Goal: Task Accomplishment & Management: Manage account settings

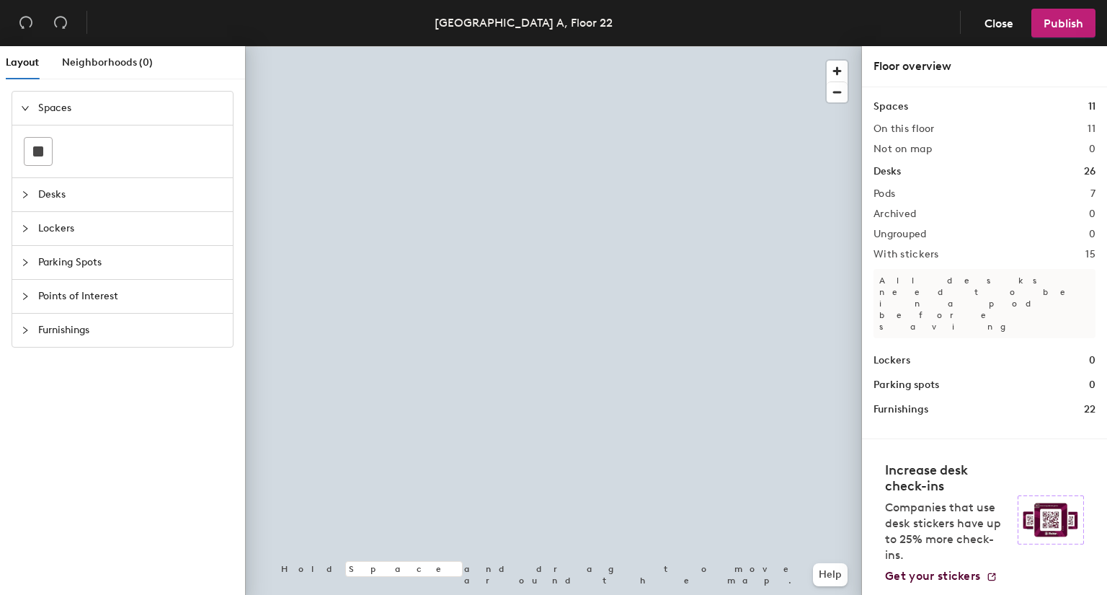
click at [66, 204] on span "Desks" at bounding box center [131, 194] width 186 height 33
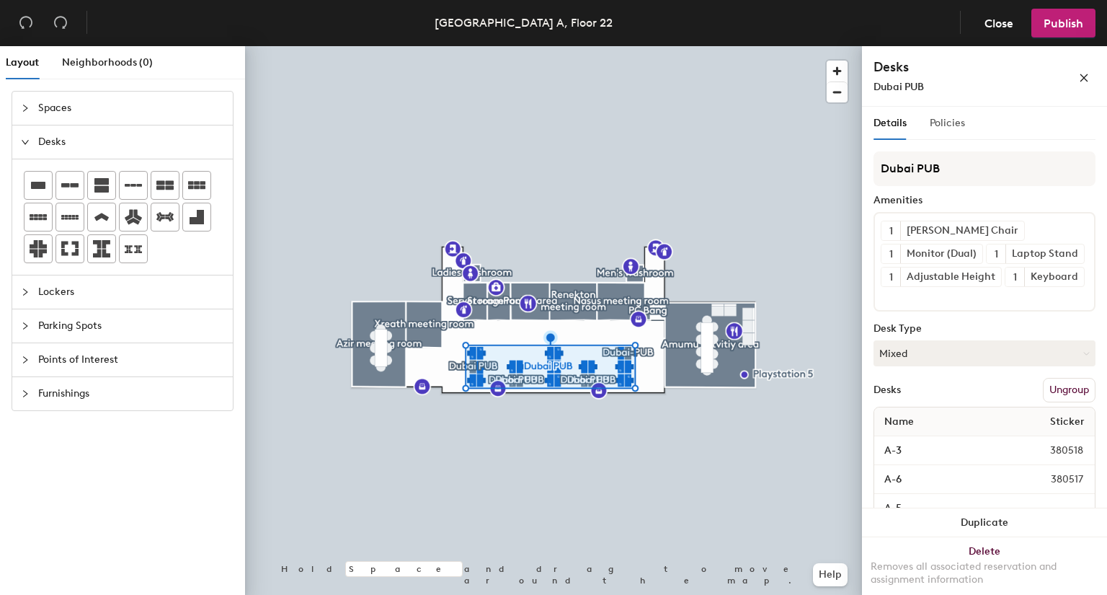
click at [946, 132] on div "Policies" at bounding box center [947, 123] width 35 height 33
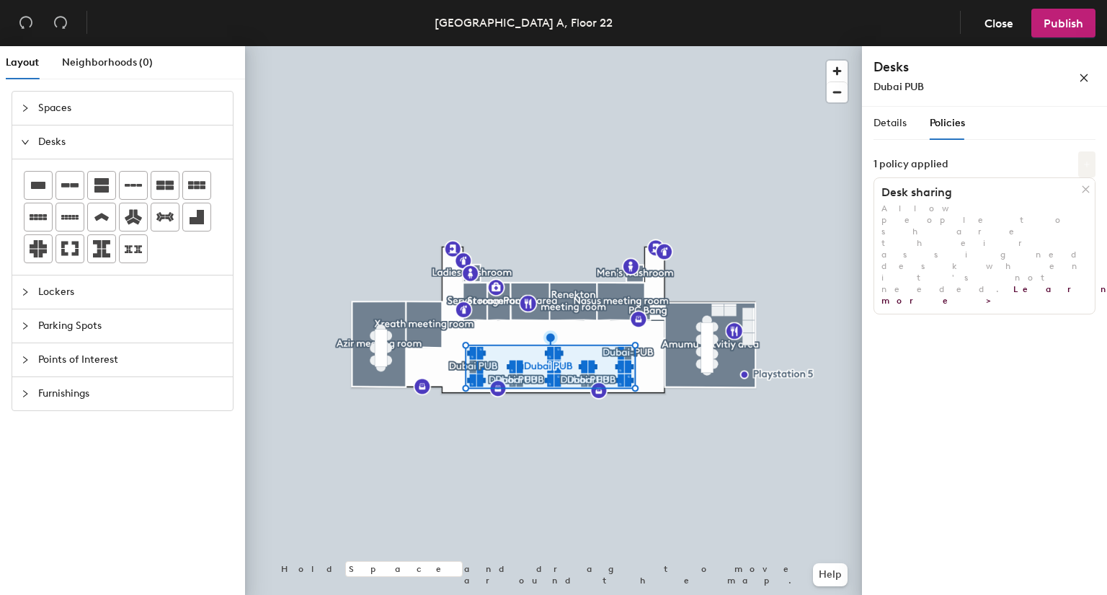
click at [1088, 162] on icon at bounding box center [1086, 164] width 7 height 7
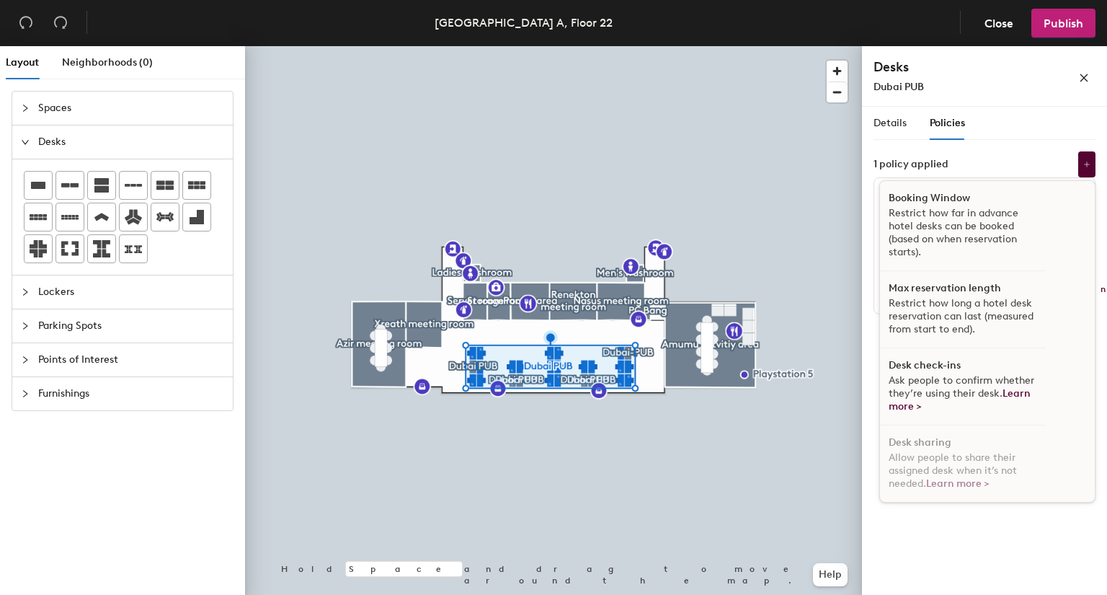
click at [933, 387] on span "Ask people to confirm whether they’re using their desk. Learn more >" at bounding box center [962, 393] width 146 height 38
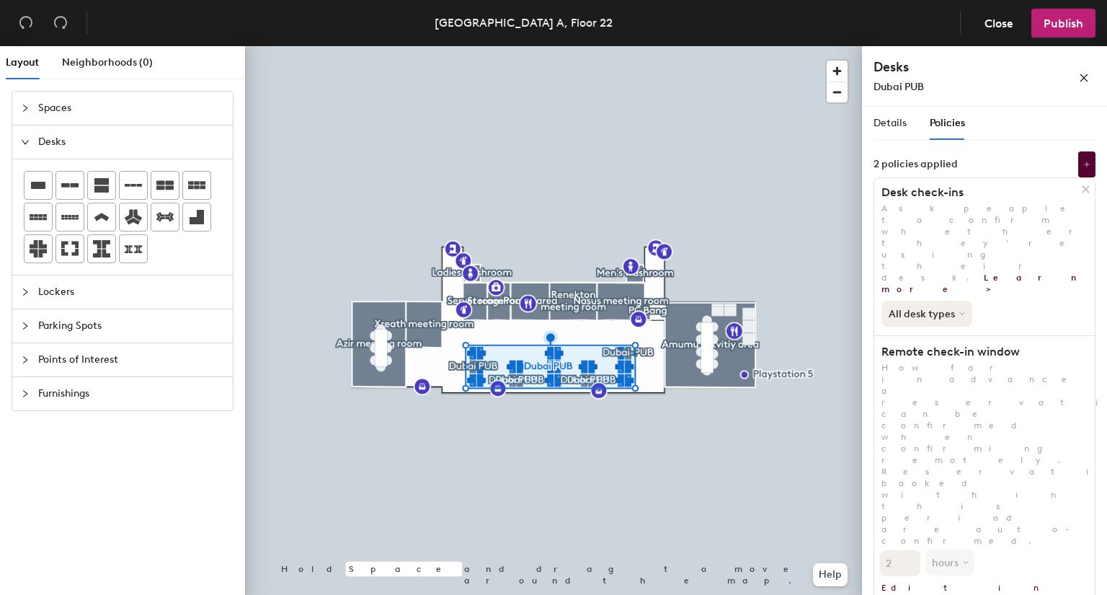
click at [943, 301] on button "All desk types" at bounding box center [927, 314] width 91 height 26
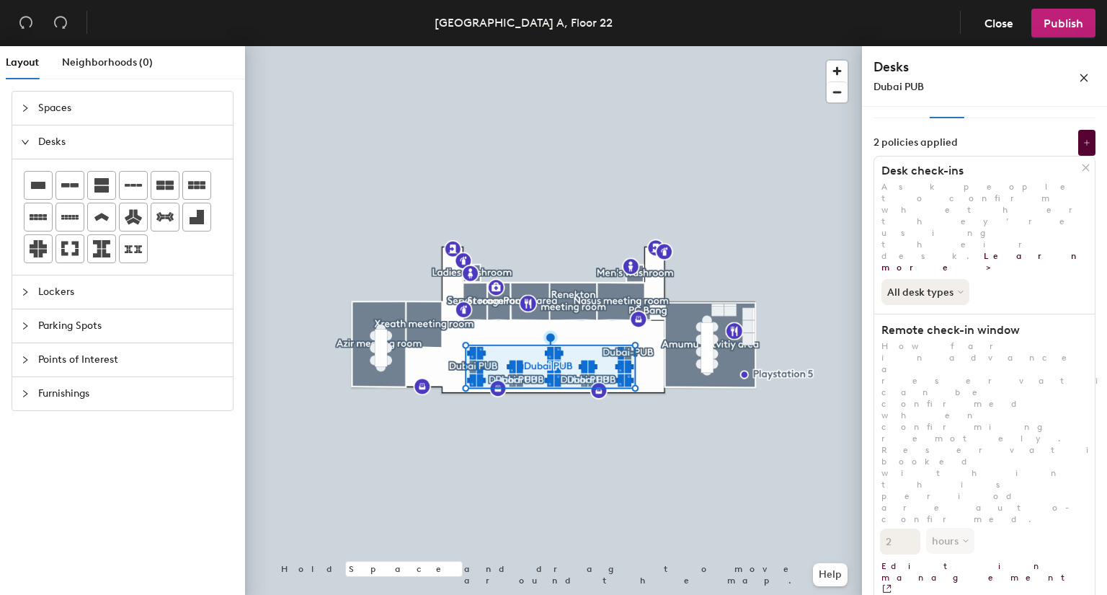
click at [1029, 182] on span "Ask people to confirm whether they’re using their desk. Learn more >" at bounding box center [991, 227] width 218 height 91
click at [1078, 146] on button at bounding box center [1086, 143] width 17 height 26
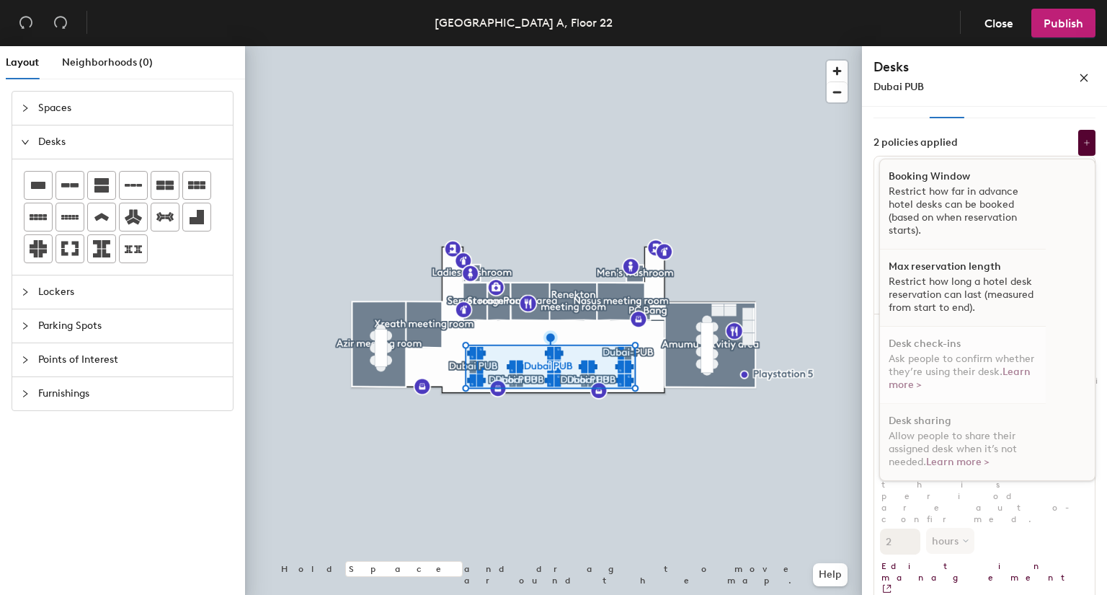
click at [989, 365] on span "Ask people to confirm whether they’re using their desk. Learn more >" at bounding box center [962, 371] width 146 height 38
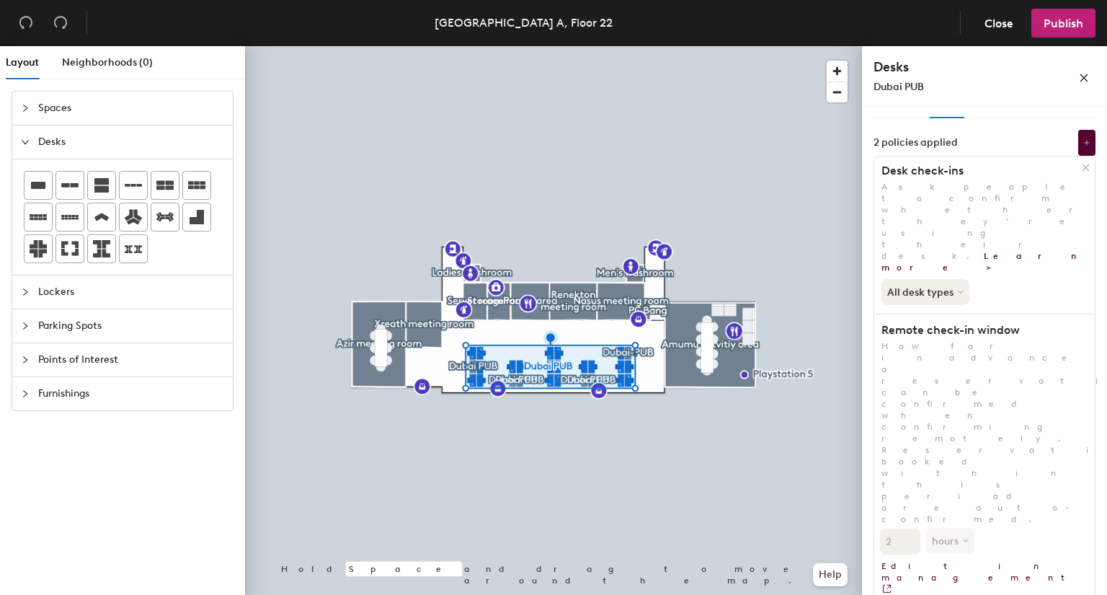
click at [989, 365] on div "Desk check-ins Ask people to confirm whether they’re using their desk. Learn mo…" at bounding box center [985, 518] width 222 height 724
click at [1080, 171] on icon at bounding box center [1085, 167] width 11 height 11
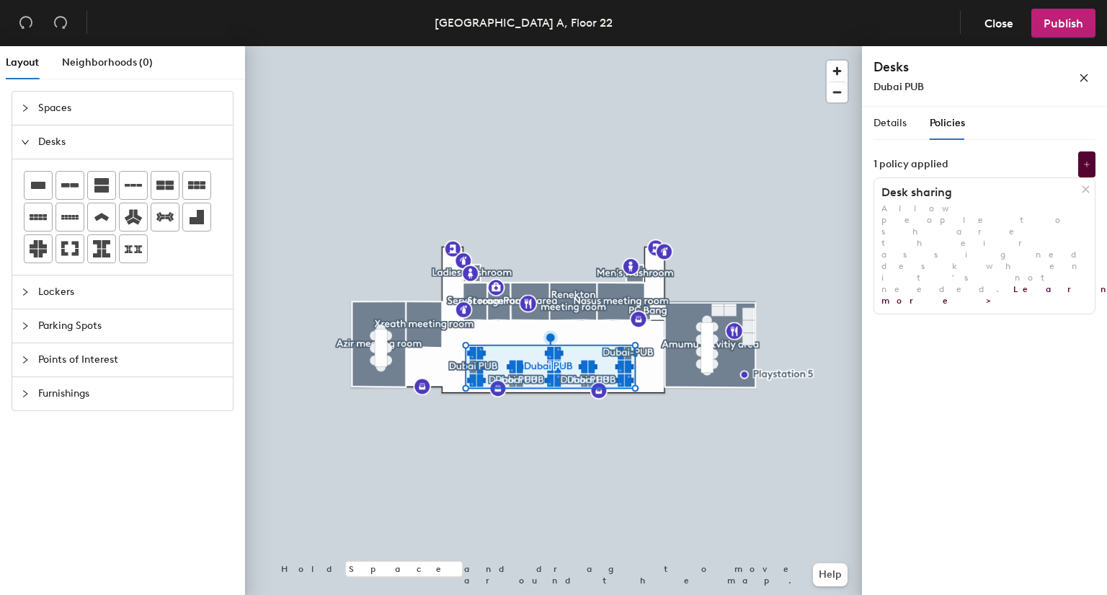
scroll to position [0, 0]
click at [1088, 162] on icon at bounding box center [1086, 164] width 7 height 7
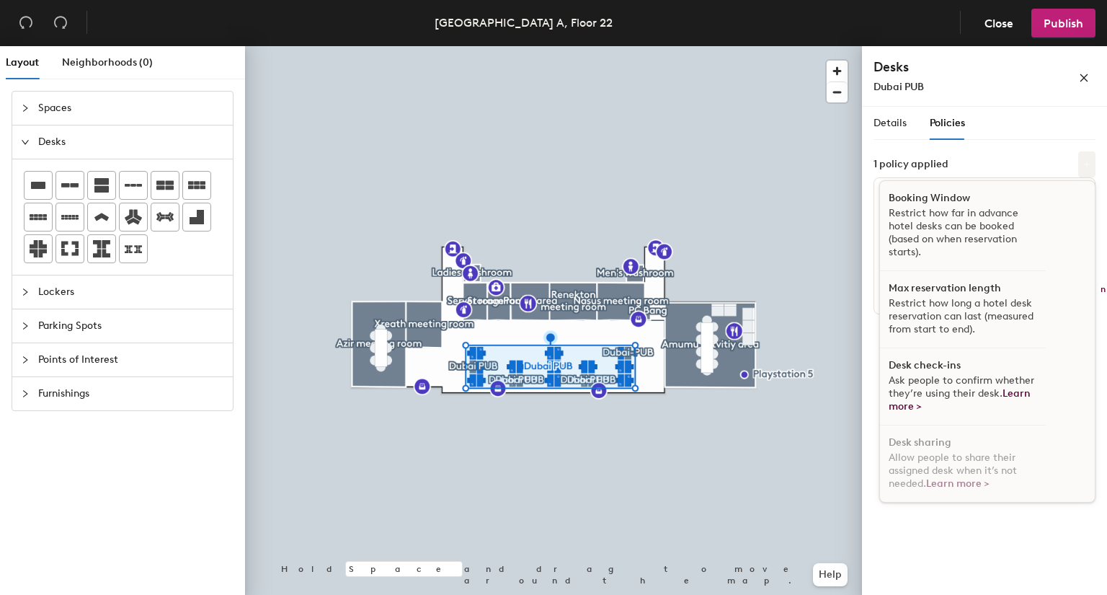
click at [1086, 163] on icon at bounding box center [1086, 164] width 7 height 7
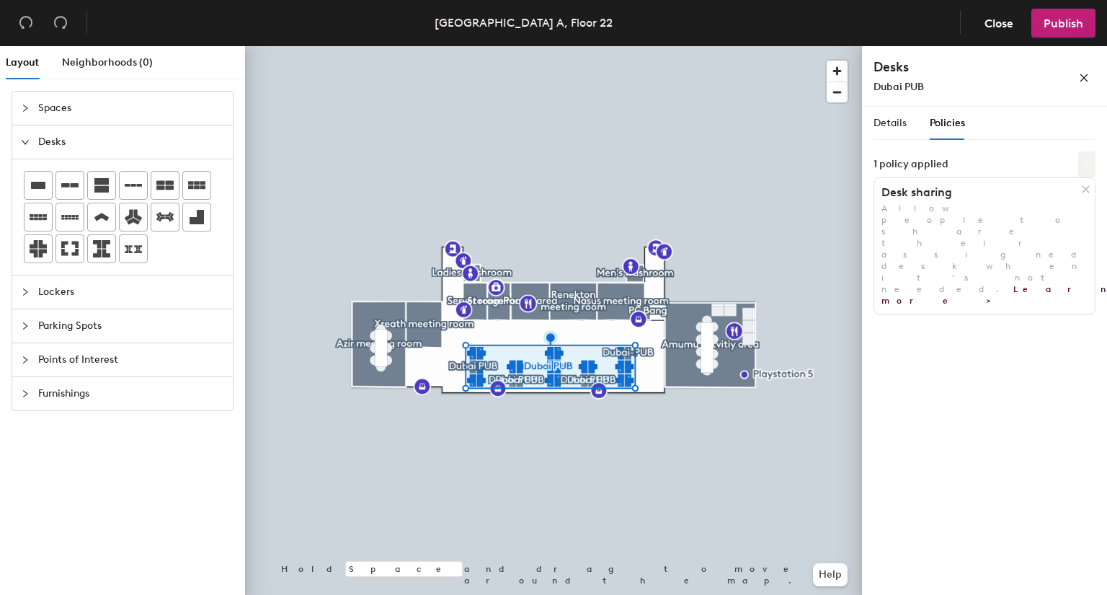
click at [1091, 162] on button at bounding box center [1086, 164] width 17 height 26
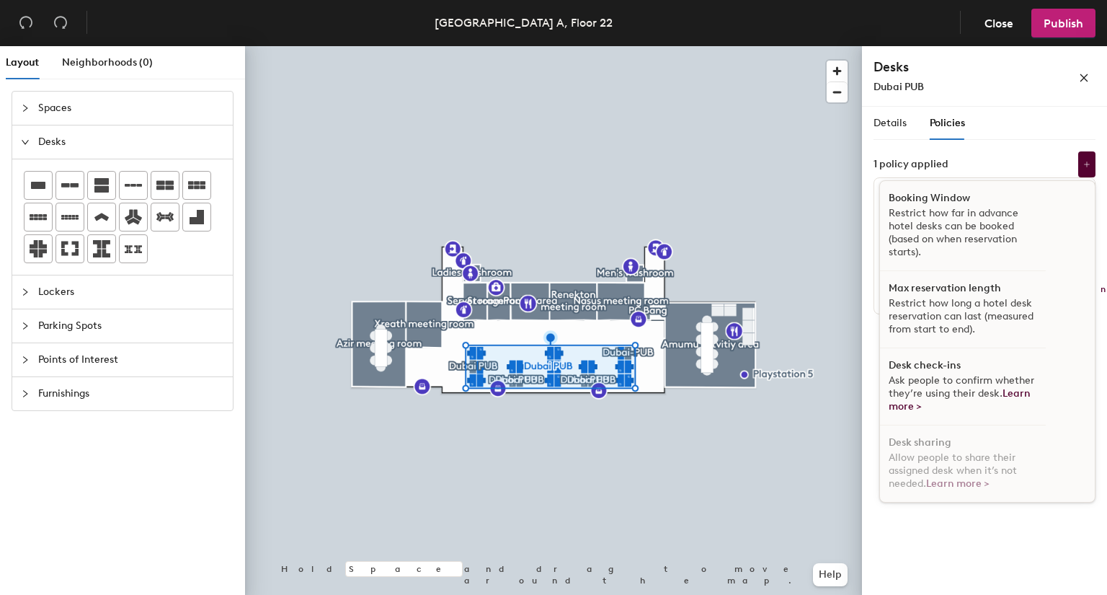
click at [1038, 354] on div "Desk check-ins Ask people to confirm whether they’re using their desk. Learn mo…" at bounding box center [963, 386] width 166 height 77
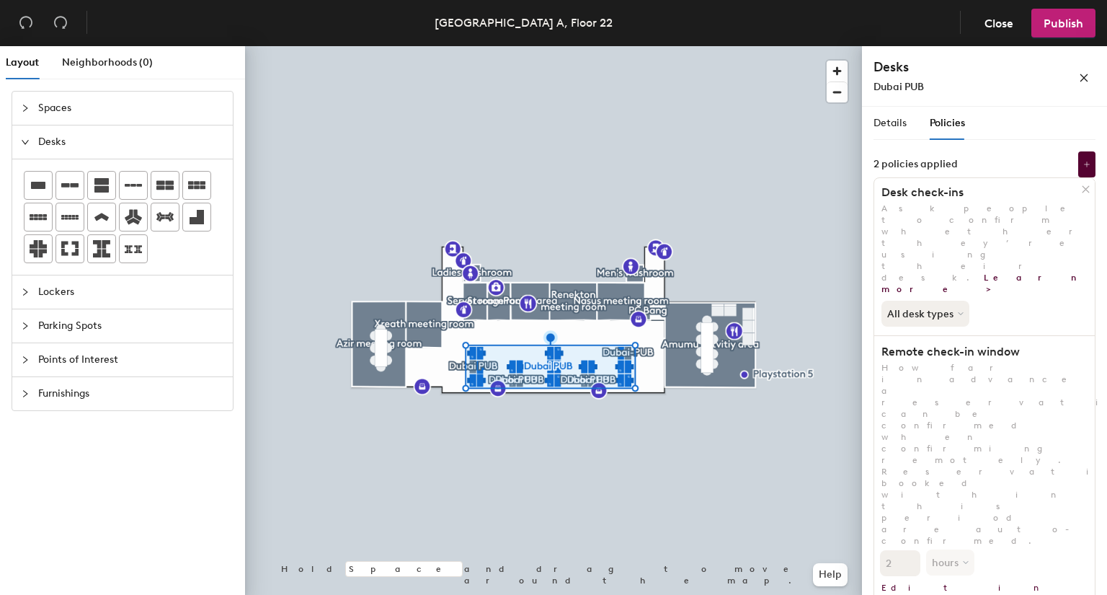
scroll to position [22, 0]
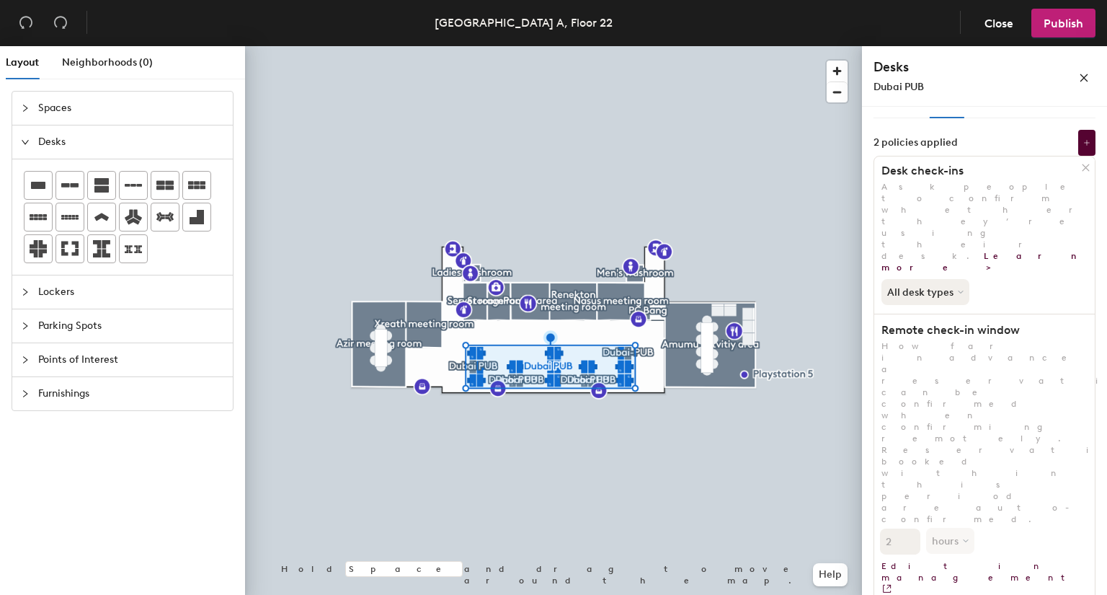
click at [1083, 167] on icon at bounding box center [1086, 167] width 6 height 6
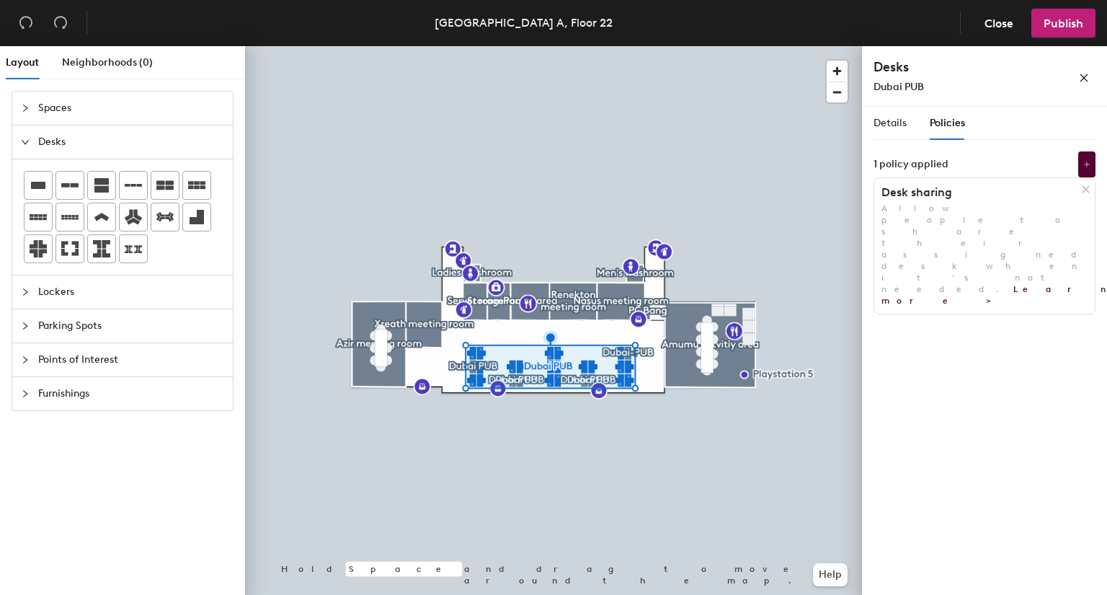
scroll to position [0, 0]
click at [1093, 161] on button at bounding box center [1086, 164] width 17 height 26
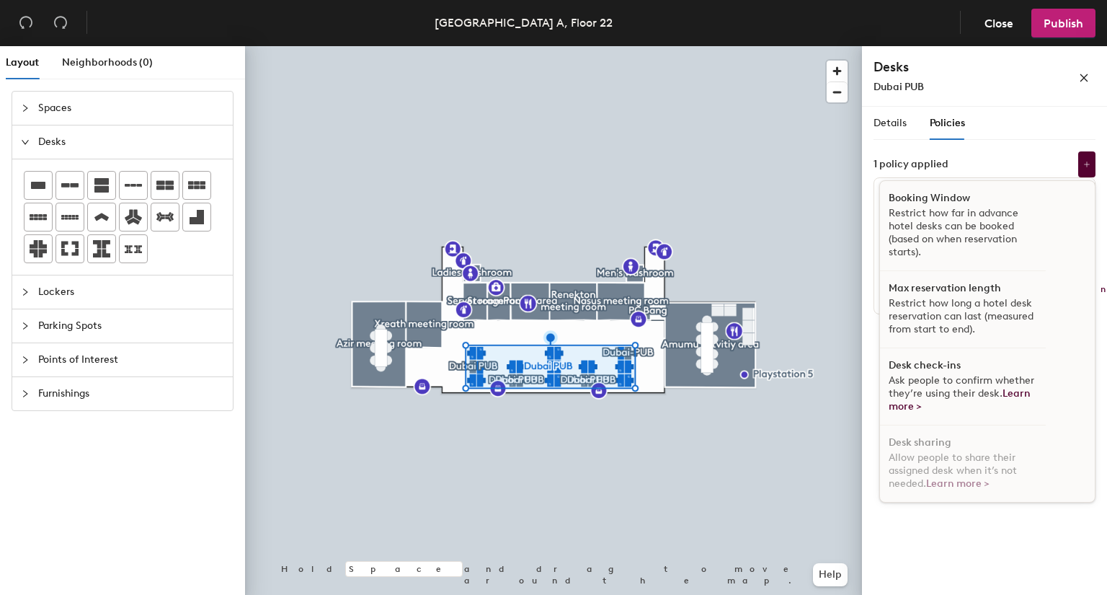
click at [1035, 363] on div "Desk check-ins Ask people to confirm whether they’re using their desk. Learn mo…" at bounding box center [963, 386] width 166 height 77
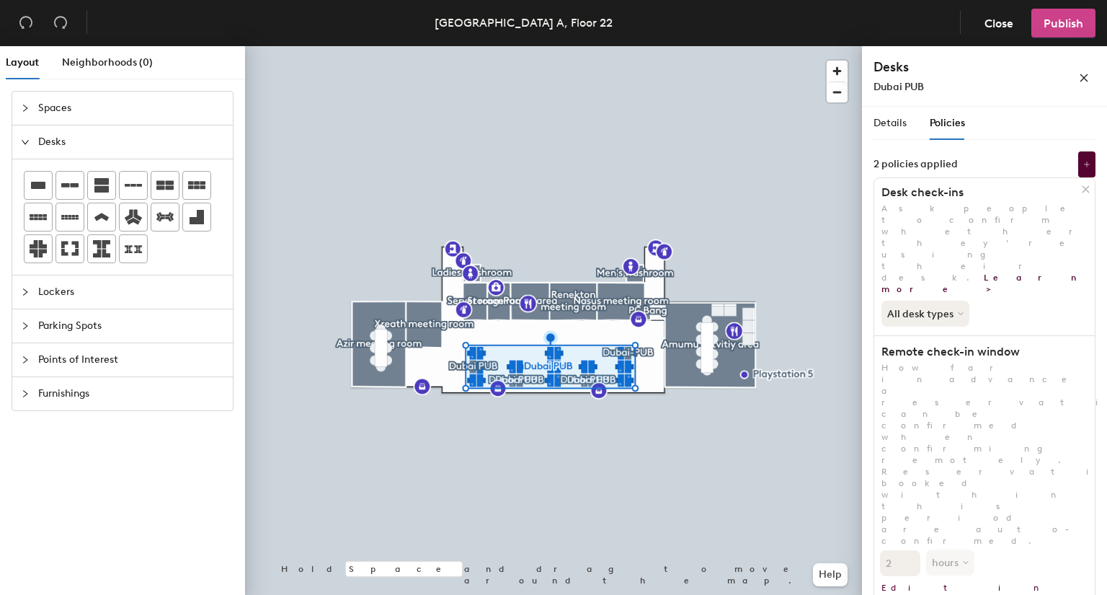
click at [1068, 27] on span "Publish" at bounding box center [1064, 24] width 40 height 14
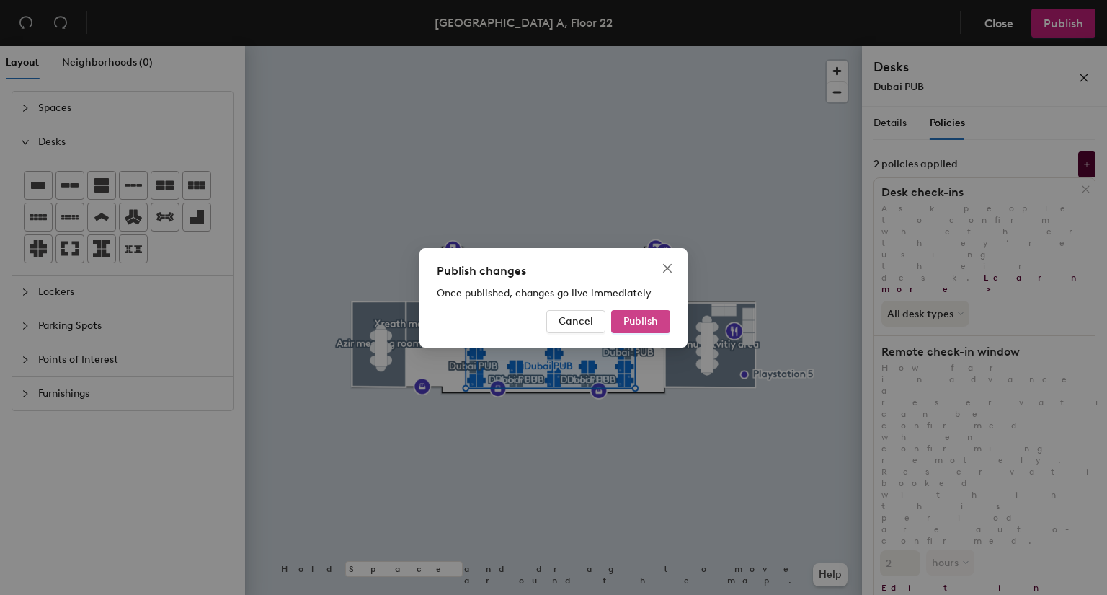
click at [644, 315] on span "Publish" at bounding box center [640, 321] width 35 height 12
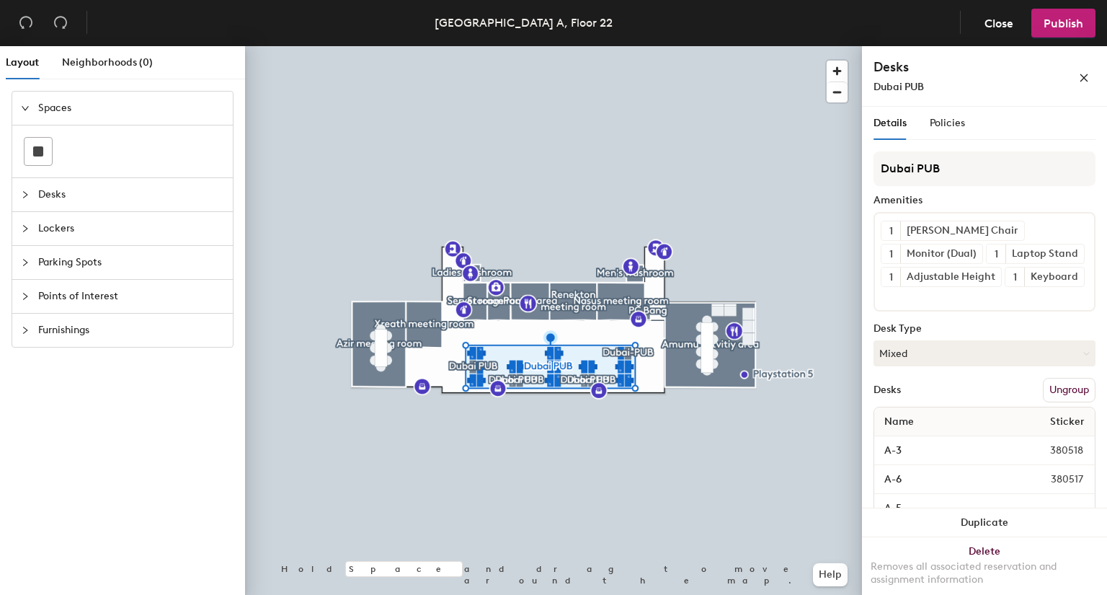
click at [964, 136] on div "Details Policies" at bounding box center [985, 123] width 222 height 33
click at [946, 125] on span "Policies" at bounding box center [947, 123] width 35 height 12
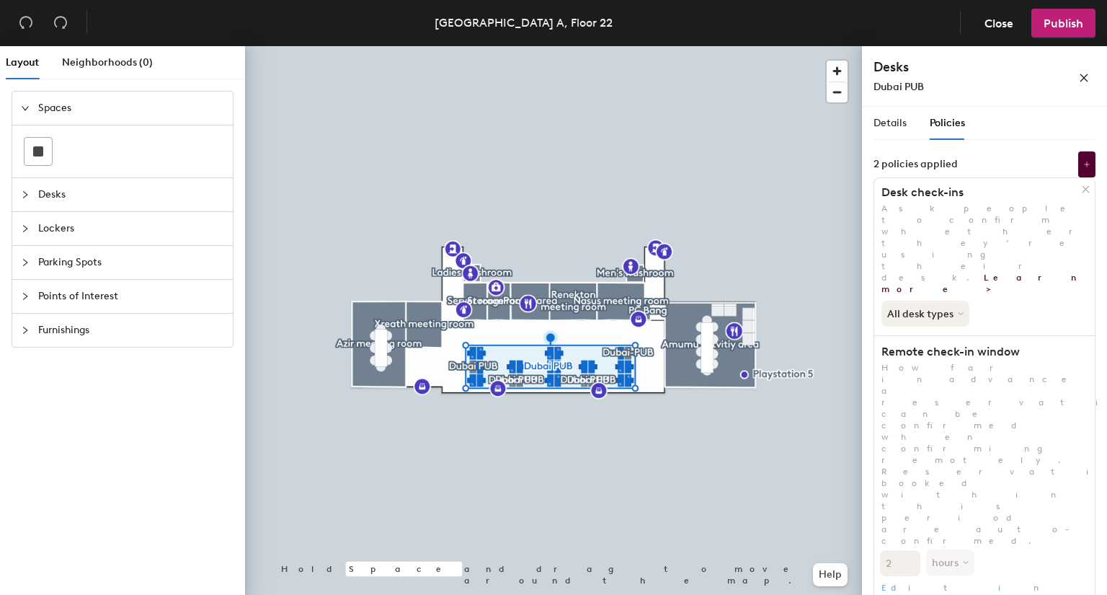
scroll to position [22, 0]
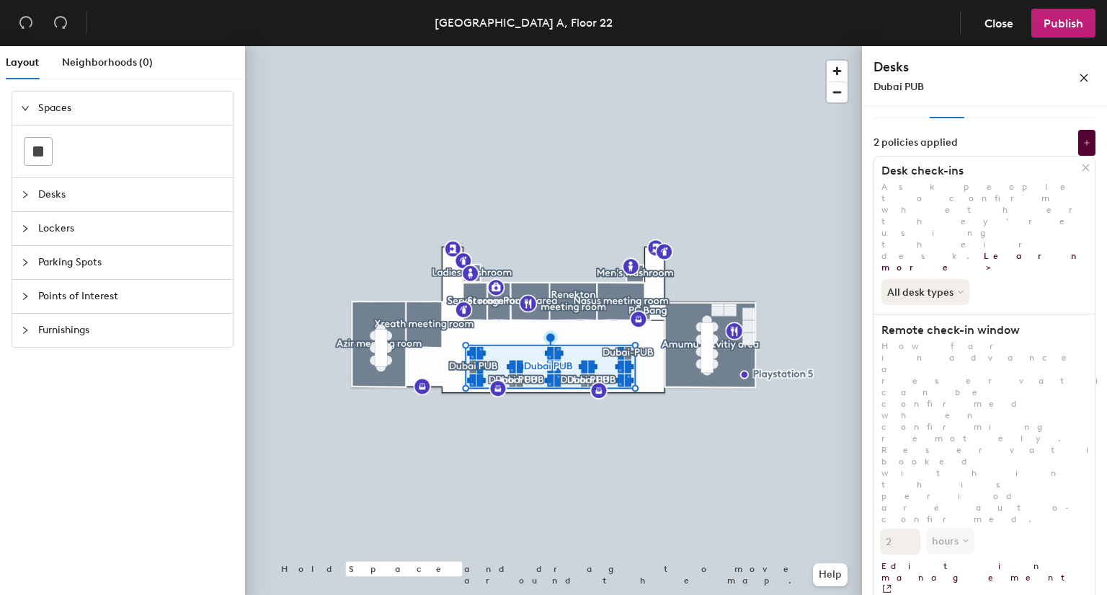
click at [1083, 166] on icon at bounding box center [1086, 167] width 6 height 6
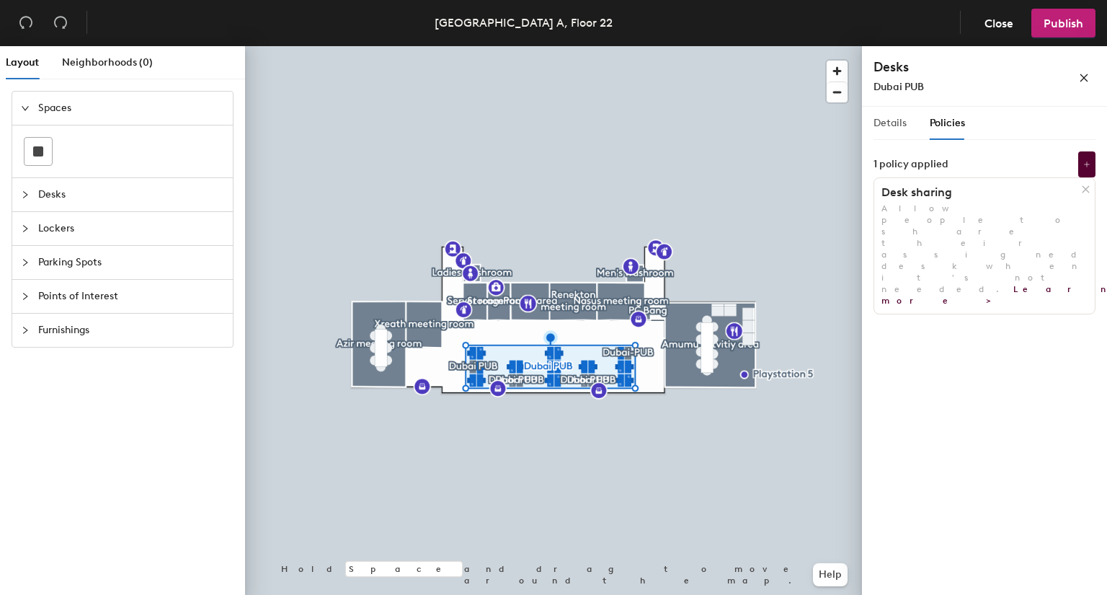
scroll to position [0, 0]
click at [1086, 160] on button at bounding box center [1086, 164] width 17 height 26
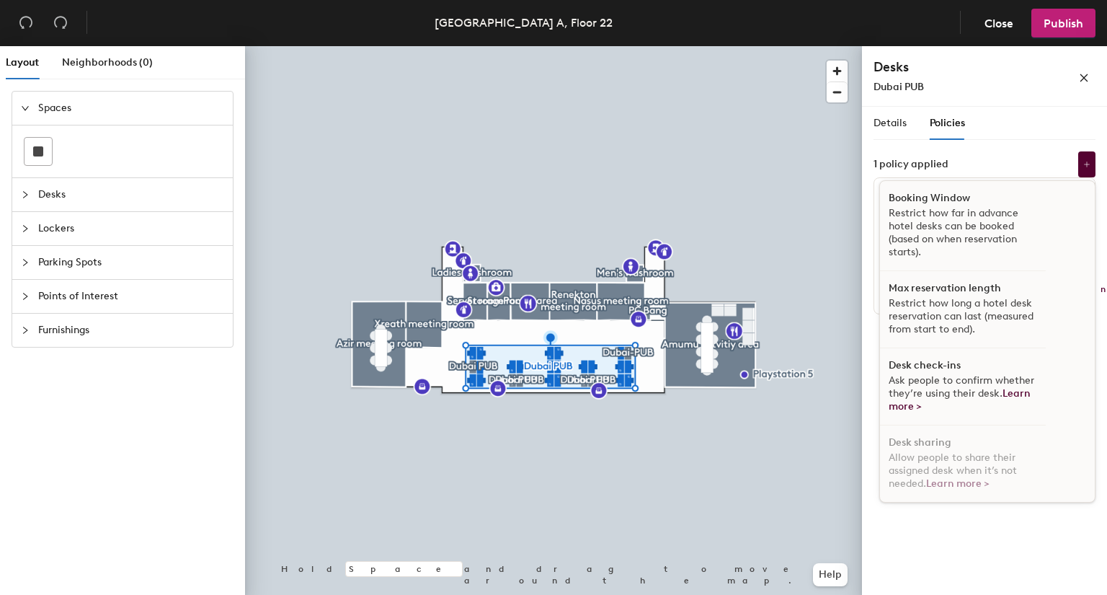
click at [985, 365] on div "Desk check-ins Ask people to confirm whether they’re using their desk. Learn mo…" at bounding box center [963, 386] width 166 height 77
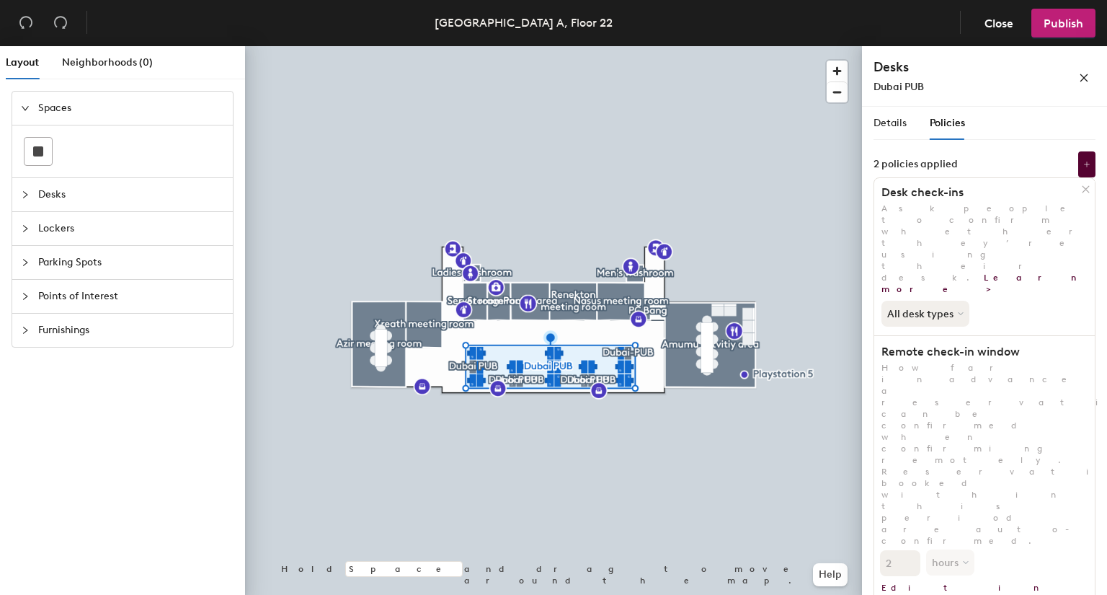
scroll to position [22, 0]
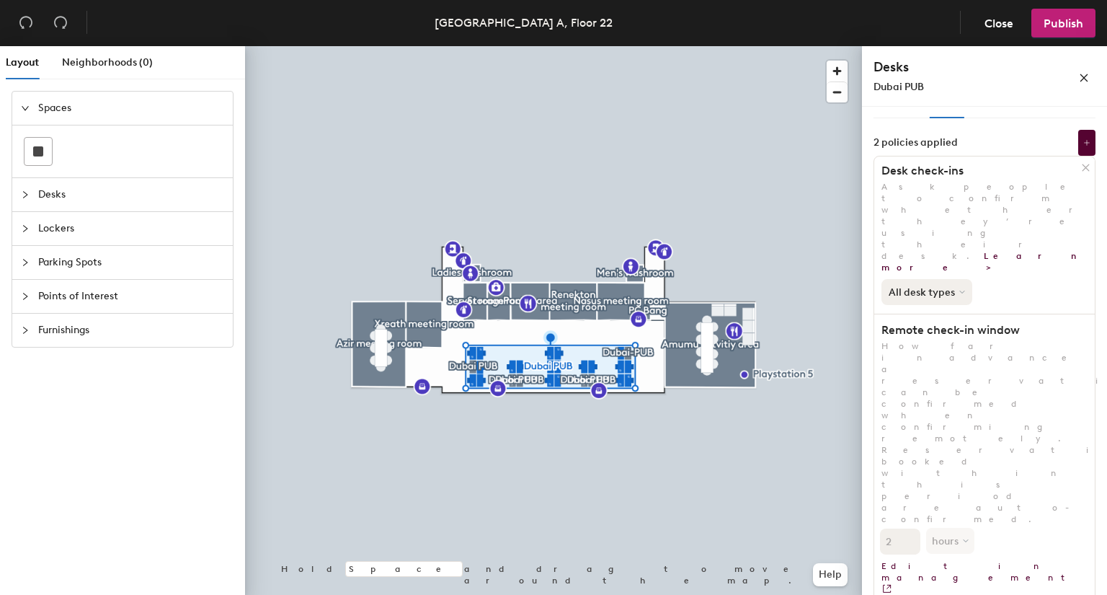
click at [931, 279] on button "All desk types" at bounding box center [927, 292] width 91 height 26
click at [928, 314] on div "All desk types" at bounding box center [926, 322] width 89 height 17
click at [990, 273] on div "All desk types" at bounding box center [984, 289] width 221 height 32
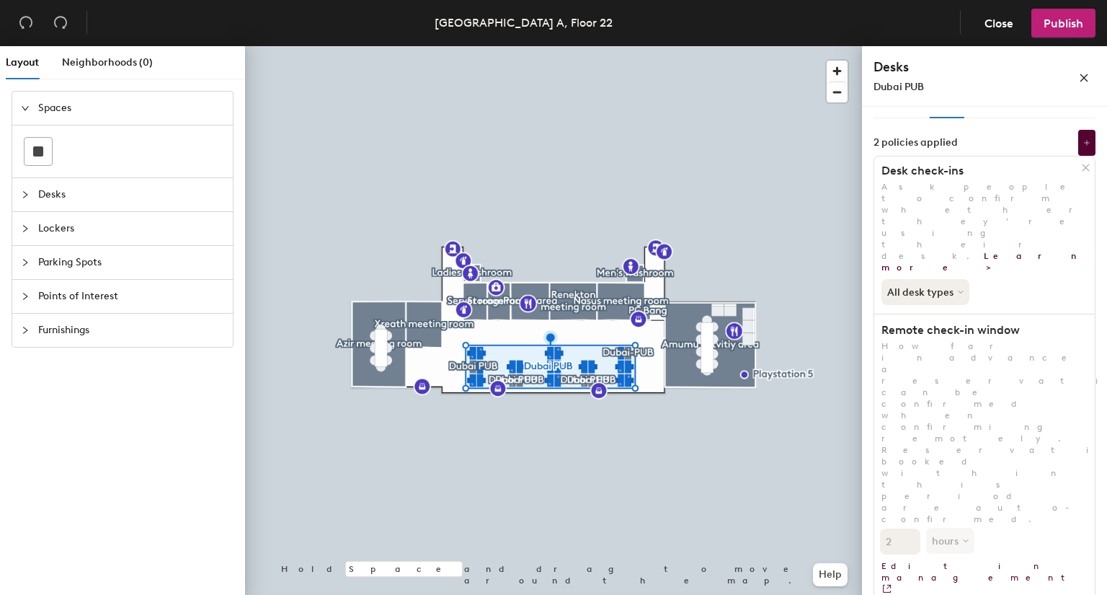
click at [1080, 170] on icon at bounding box center [1085, 167] width 11 height 11
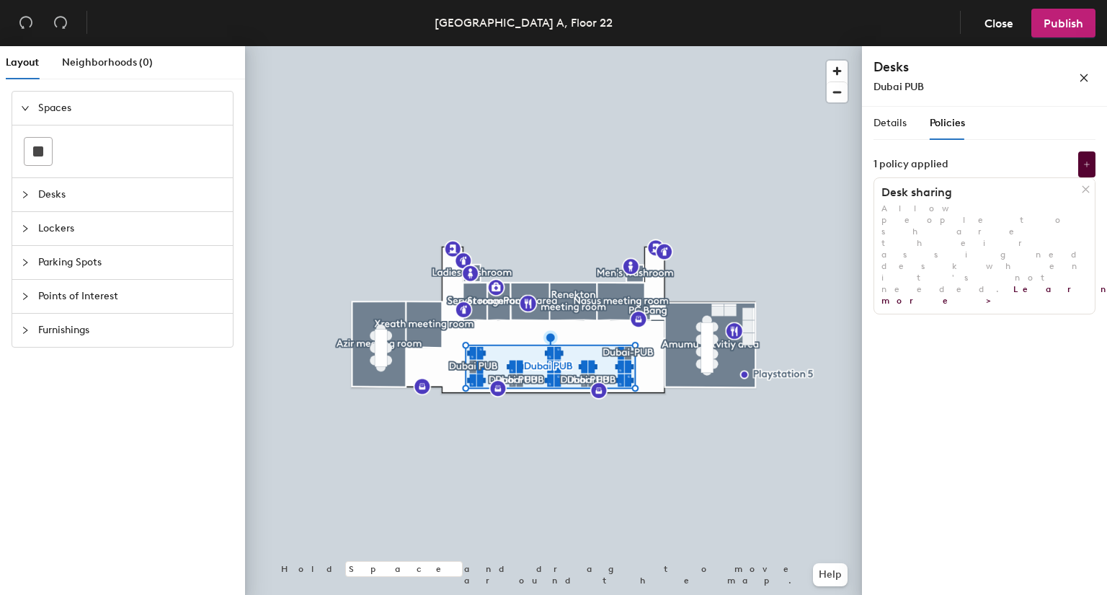
scroll to position [0, 0]
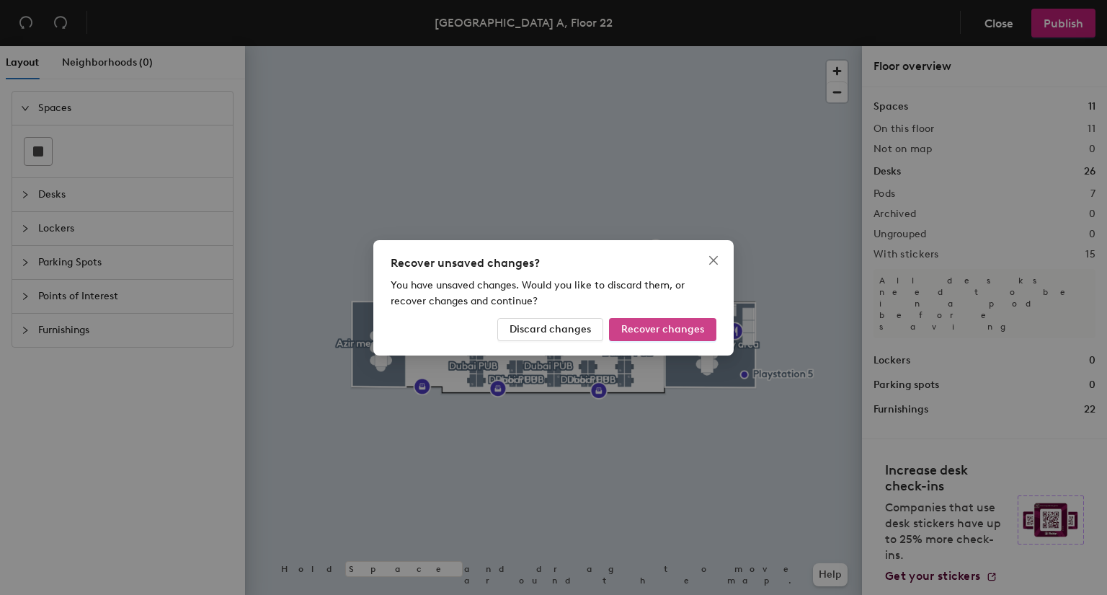
click at [665, 335] on button "Recover changes" at bounding box center [662, 329] width 107 height 23
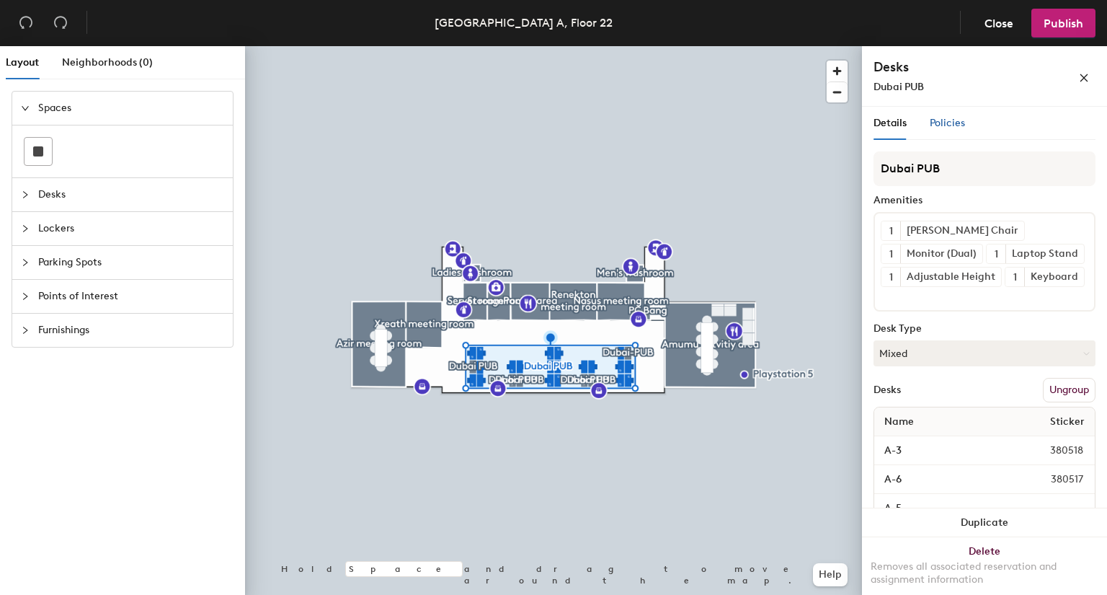
click at [947, 119] on span "Policies" at bounding box center [947, 123] width 35 height 12
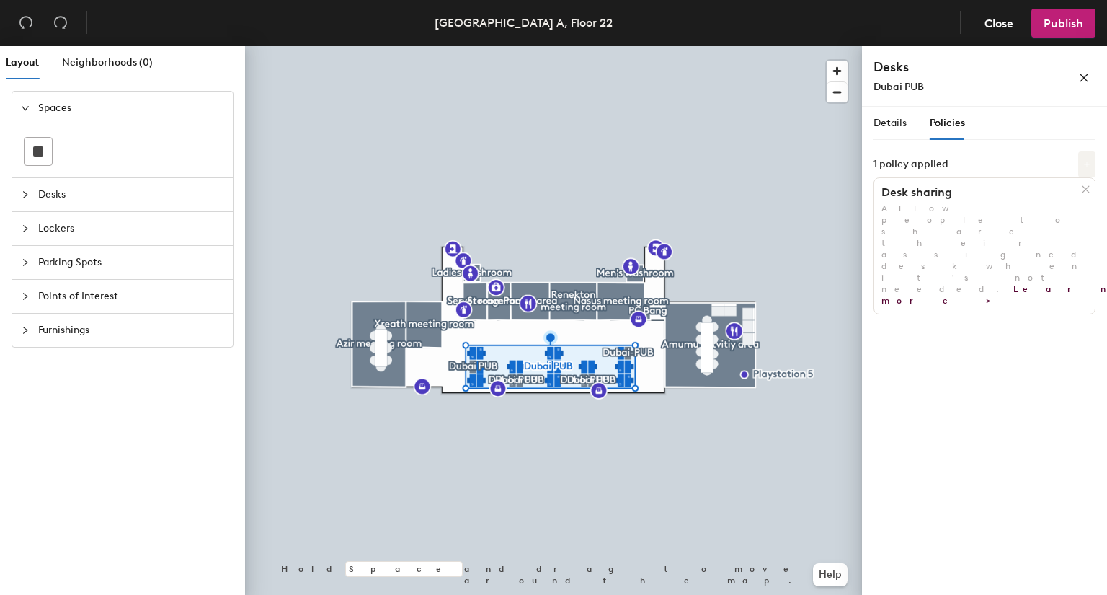
click at [1084, 162] on icon at bounding box center [1086, 164] width 7 height 7
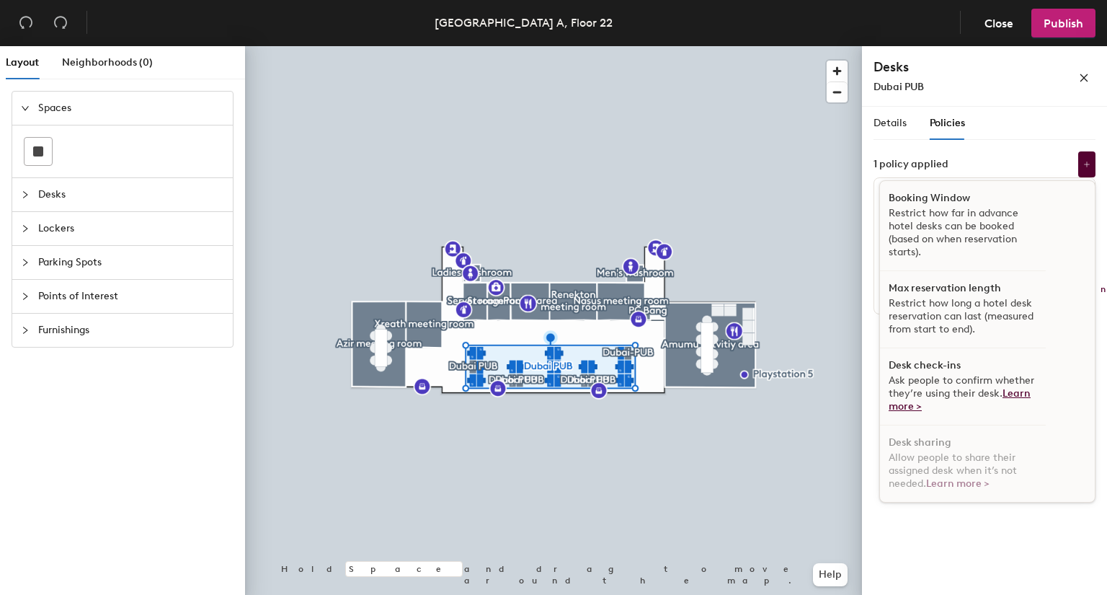
click at [1011, 395] on link "Learn more >" at bounding box center [960, 399] width 142 height 25
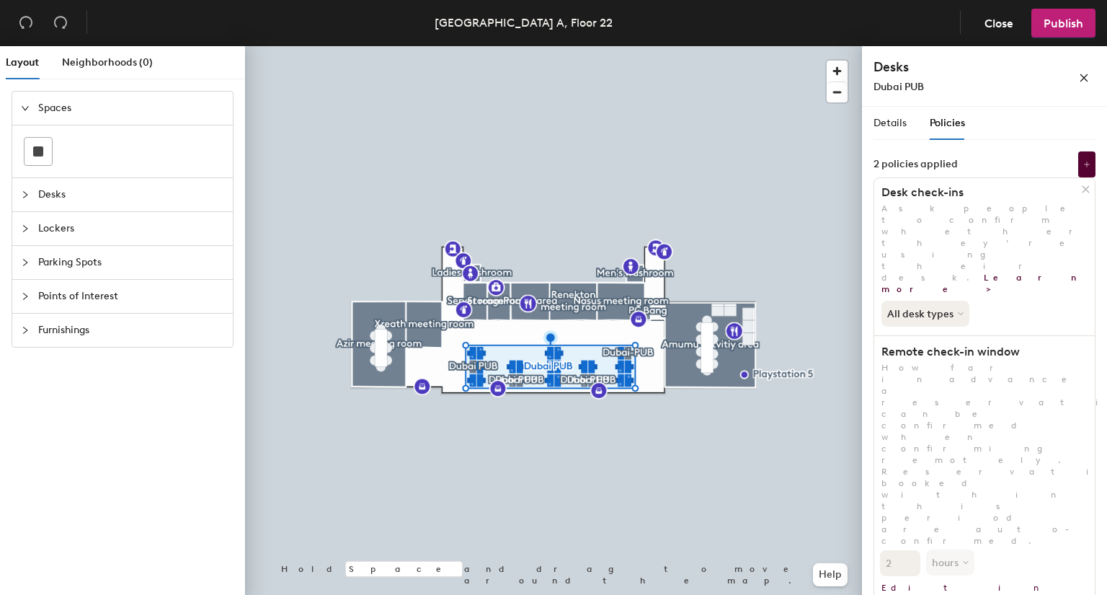
scroll to position [22, 0]
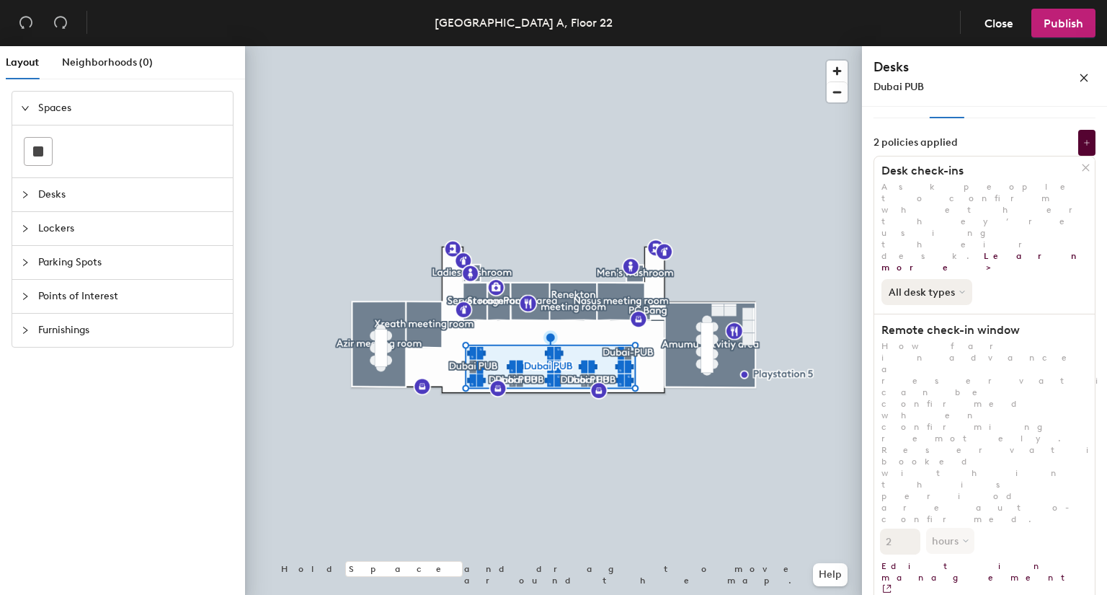
click at [947, 279] on button "All desk types" at bounding box center [927, 292] width 91 height 26
click at [944, 314] on div "All desk types" at bounding box center [926, 322] width 89 height 17
click at [1052, 30] on button "Publish" at bounding box center [1063, 23] width 64 height 29
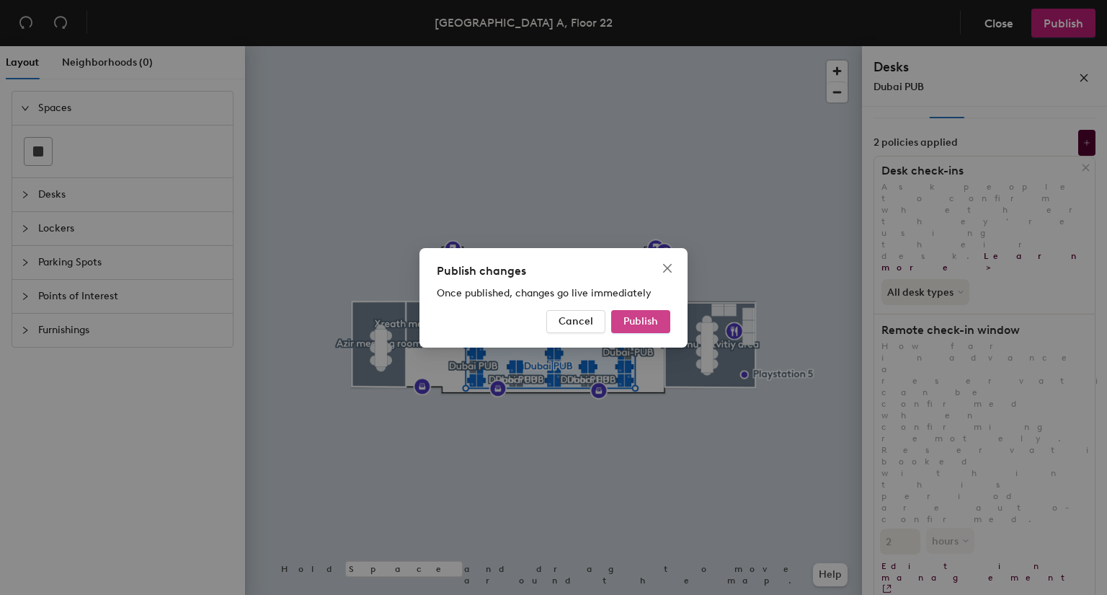
click at [644, 315] on span "Publish" at bounding box center [640, 321] width 35 height 12
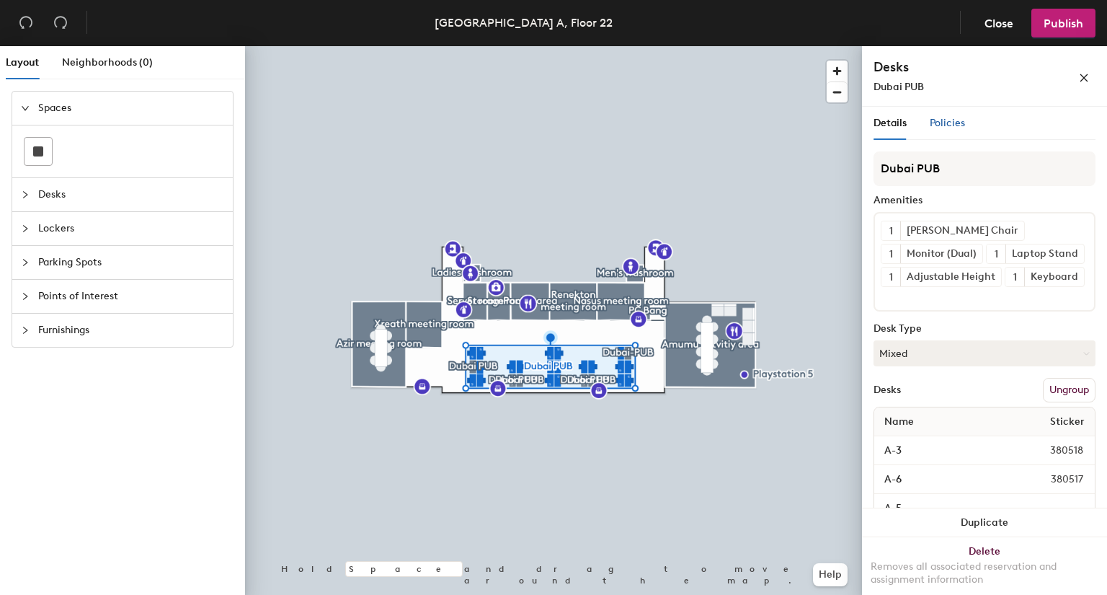
click at [962, 121] on span "Policies" at bounding box center [947, 123] width 35 height 12
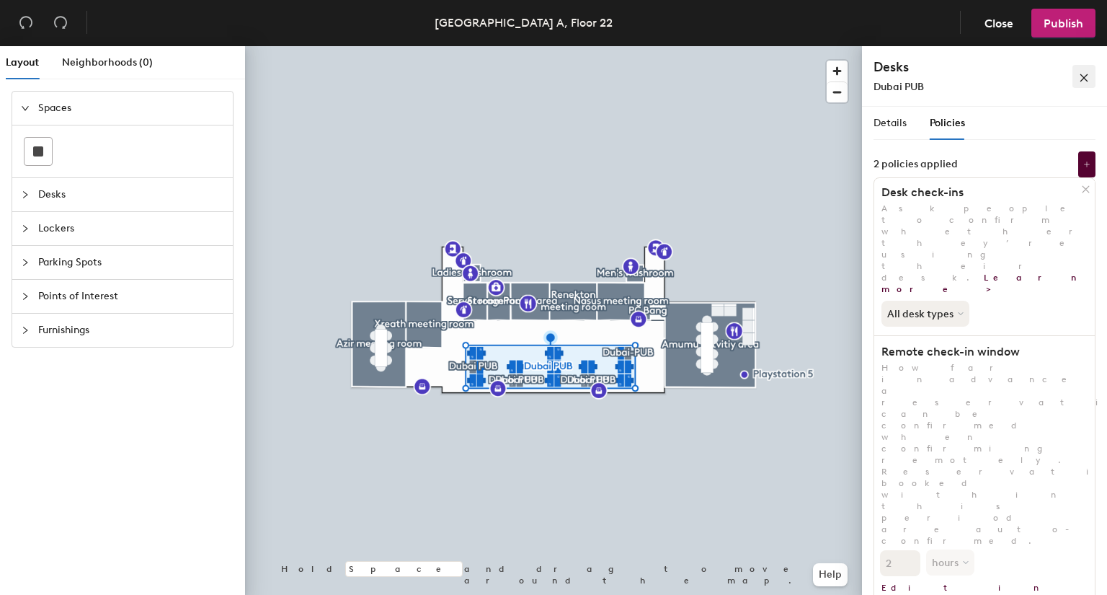
click at [1088, 76] on icon "close" at bounding box center [1084, 78] width 10 height 10
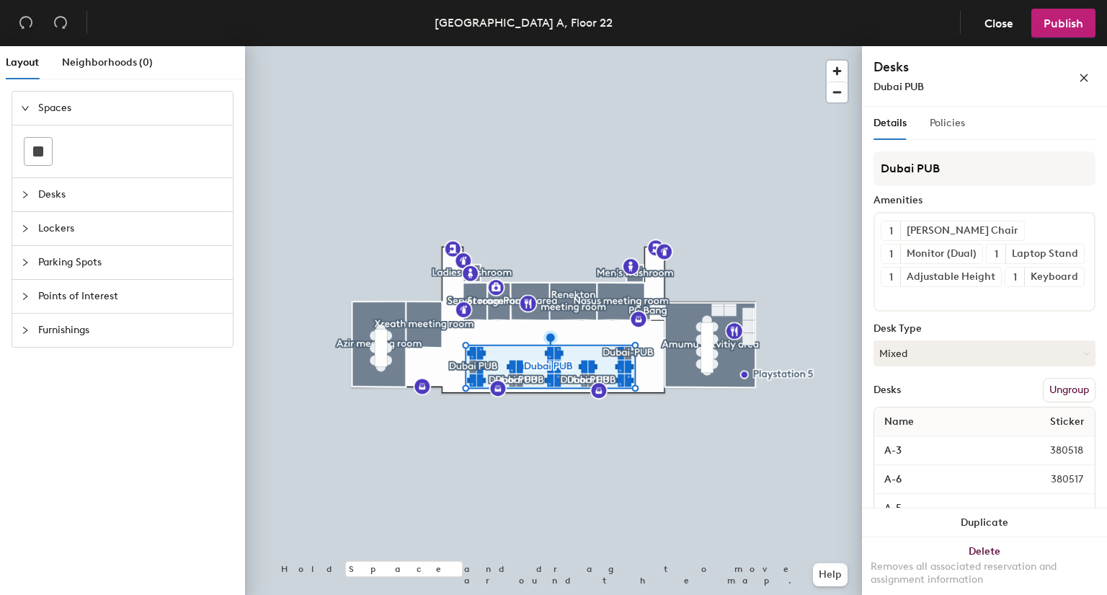
click at [952, 114] on div "Policies" at bounding box center [947, 123] width 35 height 33
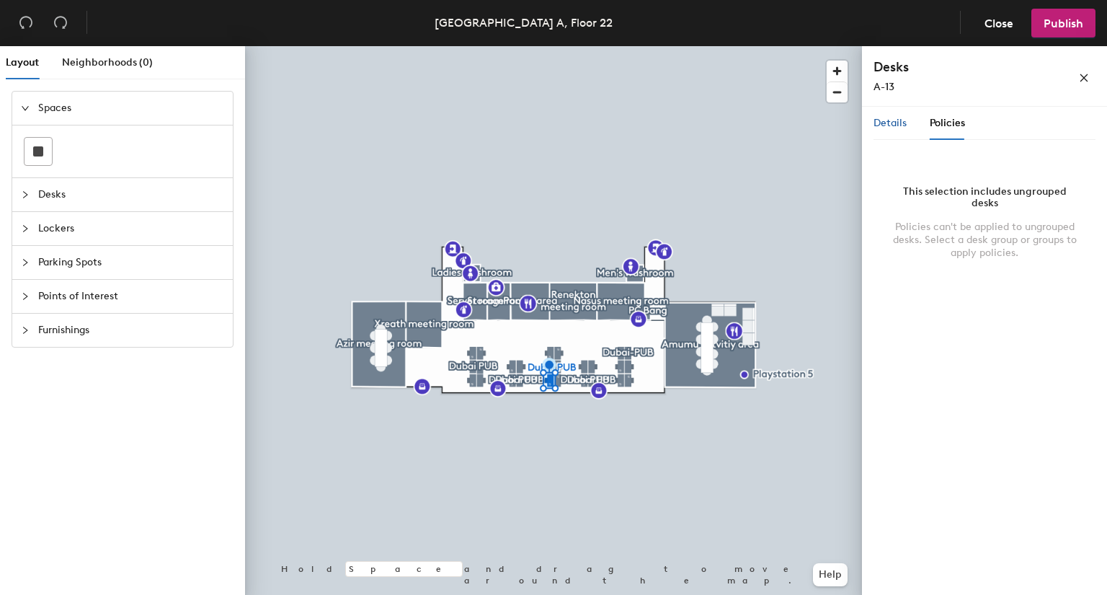
click at [880, 125] on span "Details" at bounding box center [890, 123] width 33 height 12
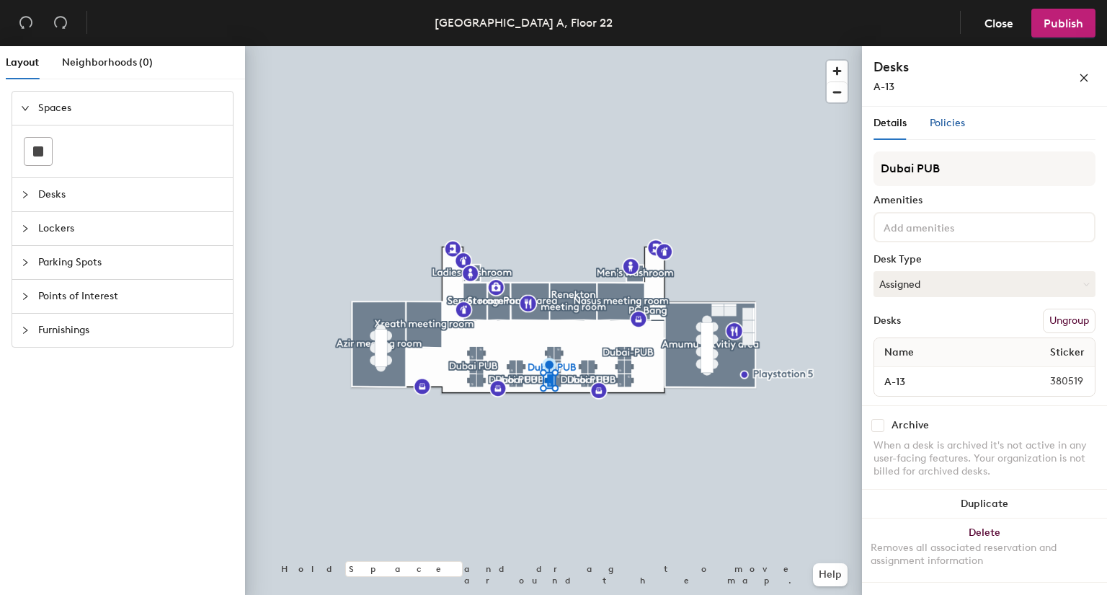
click at [934, 118] on span "Policies" at bounding box center [947, 123] width 35 height 12
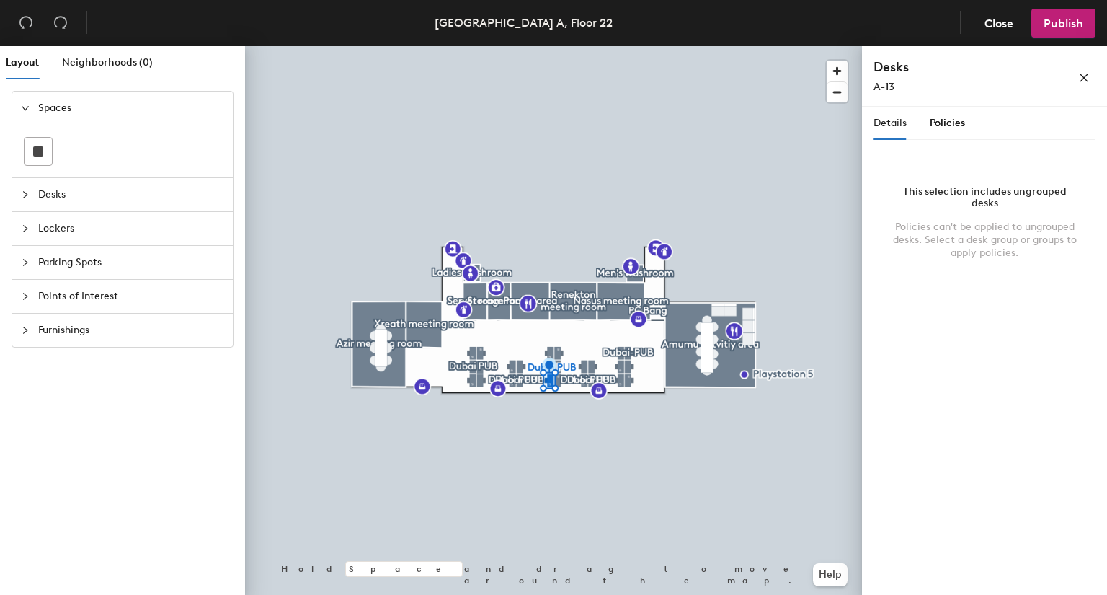
click at [934, 118] on span "Policies" at bounding box center [947, 123] width 35 height 12
click at [947, 125] on span "Policies" at bounding box center [947, 123] width 35 height 12
click at [890, 122] on span "Details" at bounding box center [890, 123] width 33 height 12
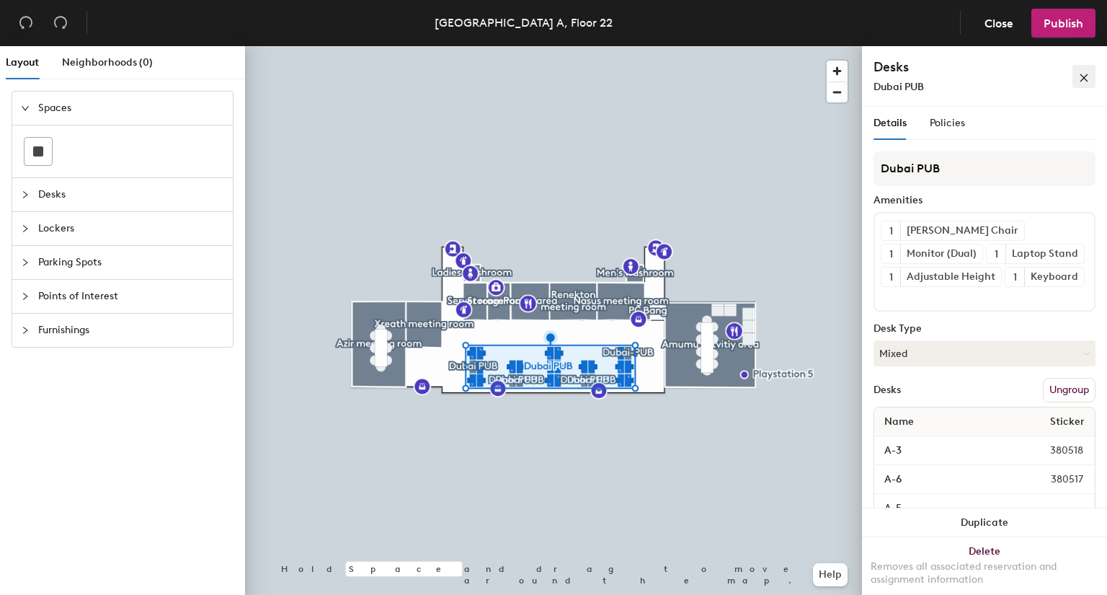
click at [1085, 65] on button "button" at bounding box center [1084, 76] width 23 height 23
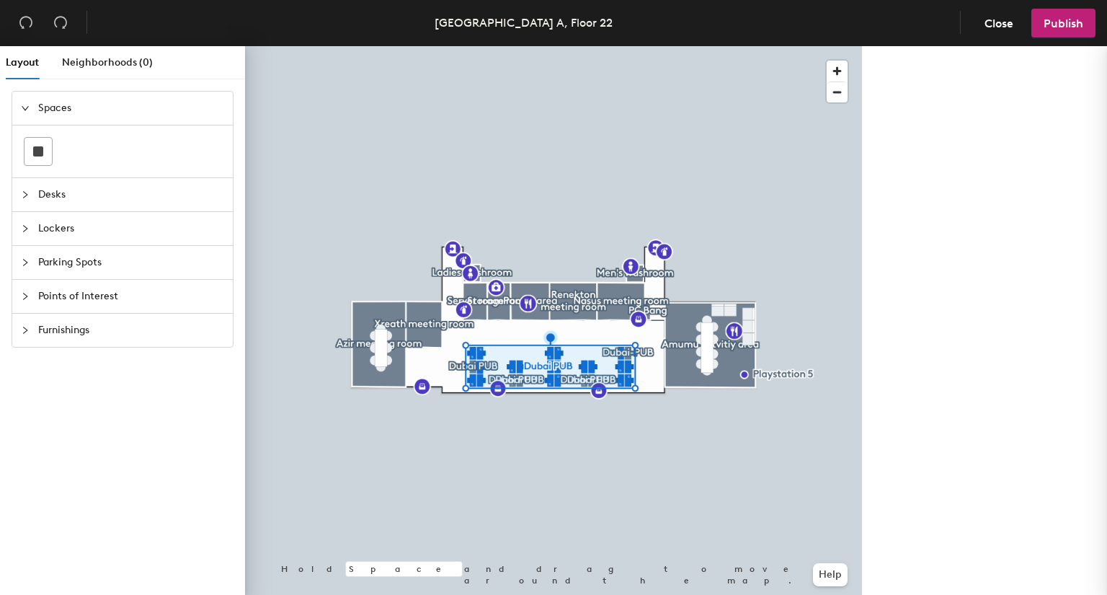
click at [1085, 65] on div "Floor overview Spaces 11 On this floor 11 Not on map 0 Desks 26 Pods 7 Archived…" at bounding box center [984, 323] width 245 height 554
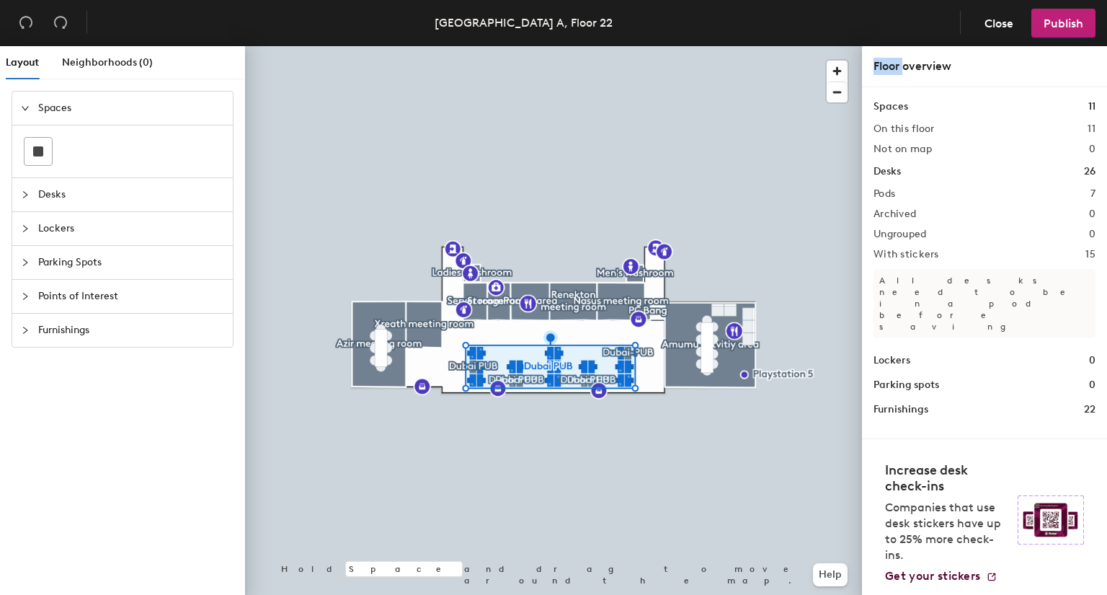
click at [1081, 79] on div "Floor overview Spaces 11 On this floor 11 Not on map 0 Desks 26 Pods 7 Archived…" at bounding box center [984, 323] width 245 height 554
click at [1093, 75] on div "Floor overview Spaces 11 On this floor 11 Not on map 0 Desks 26 Pods 7 Archived…" at bounding box center [984, 323] width 245 height 554
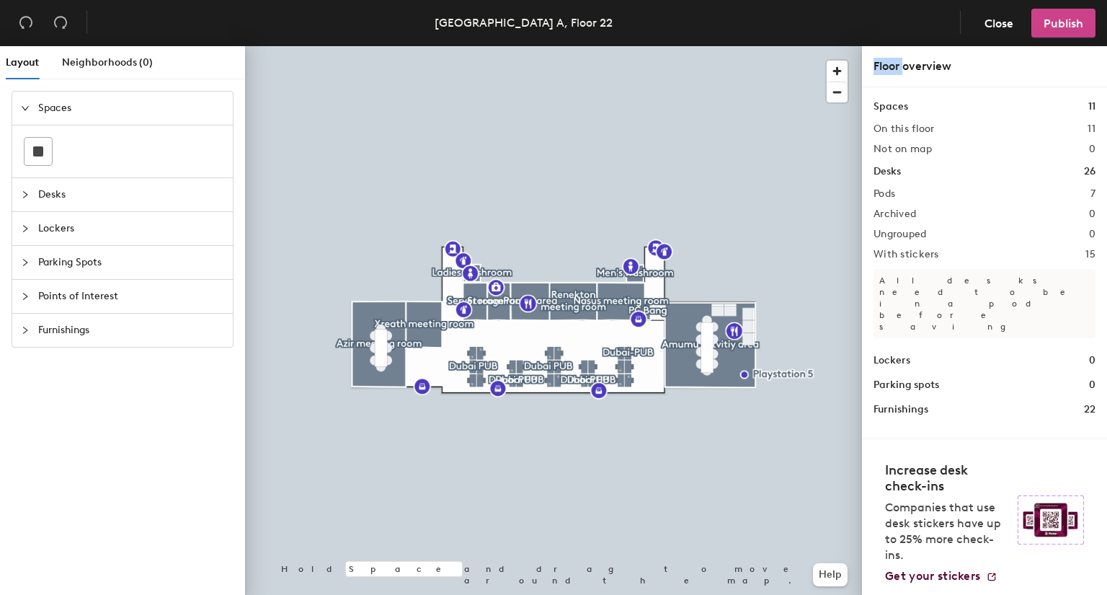
click at [1044, 27] on span "Publish" at bounding box center [1064, 24] width 40 height 14
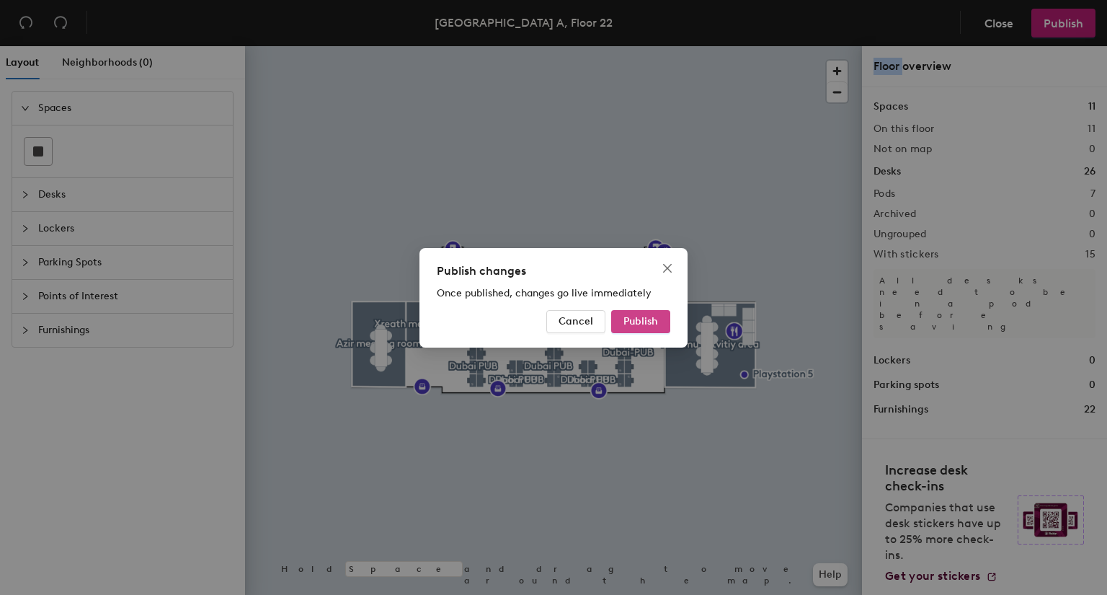
click at [647, 321] on span "Publish" at bounding box center [640, 321] width 35 height 12
